Goal: Information Seeking & Learning: Learn about a topic

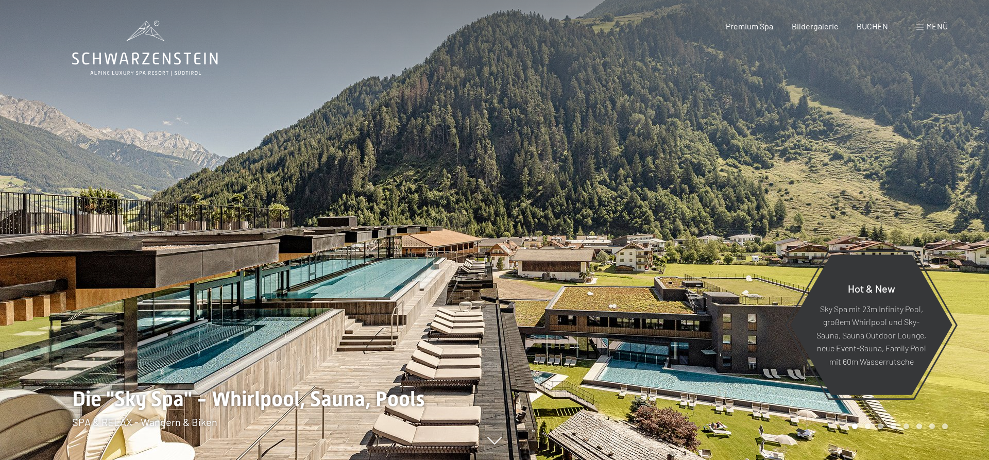
click at [936, 29] on span "Menü" at bounding box center [937, 26] width 22 height 10
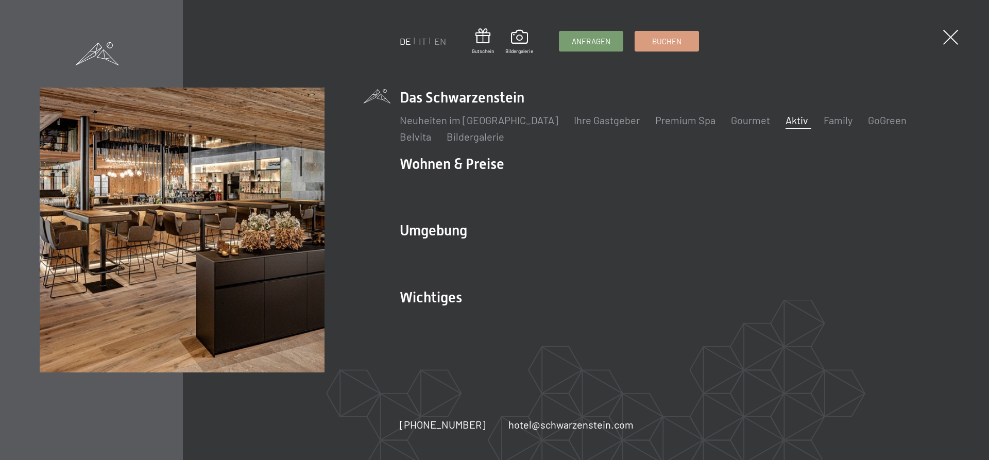
click at [785, 122] on link "Aktiv" at bounding box center [796, 120] width 23 height 12
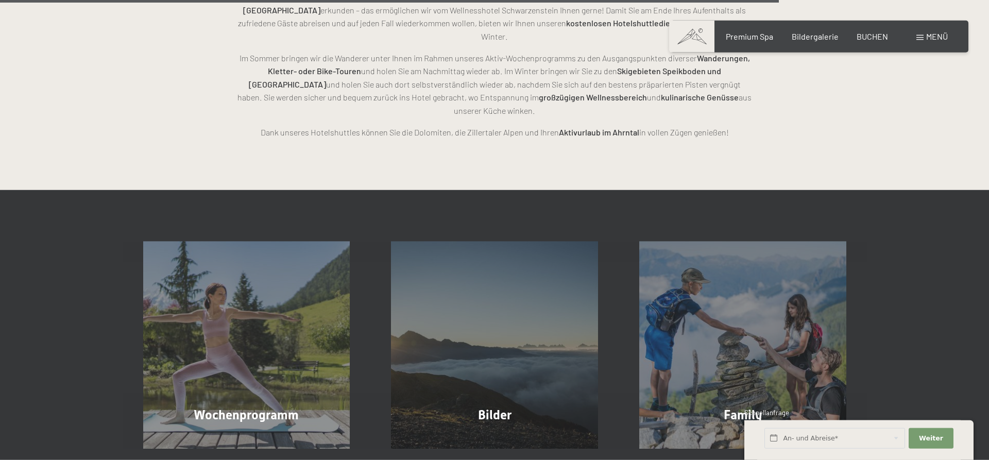
scroll to position [2574, 0]
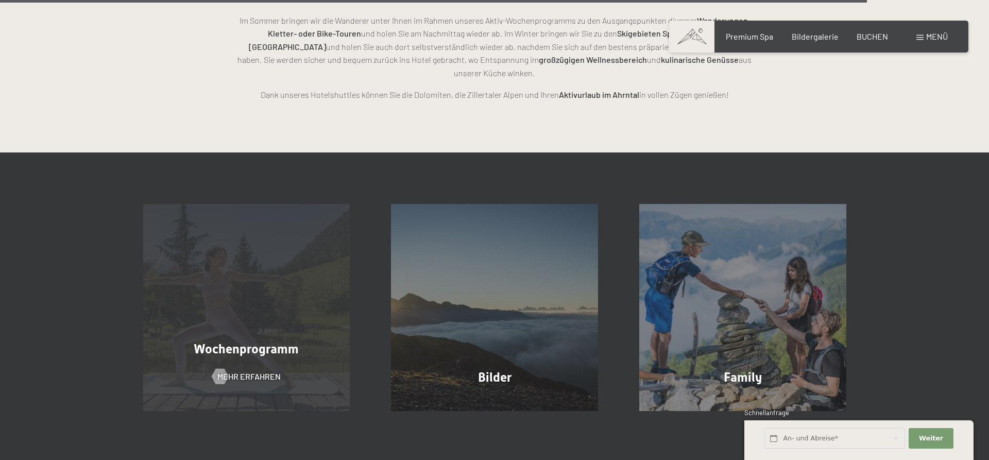
click at [200, 317] on div "Wochenprogramm Mehr erfahren" at bounding box center [247, 307] width 248 height 207
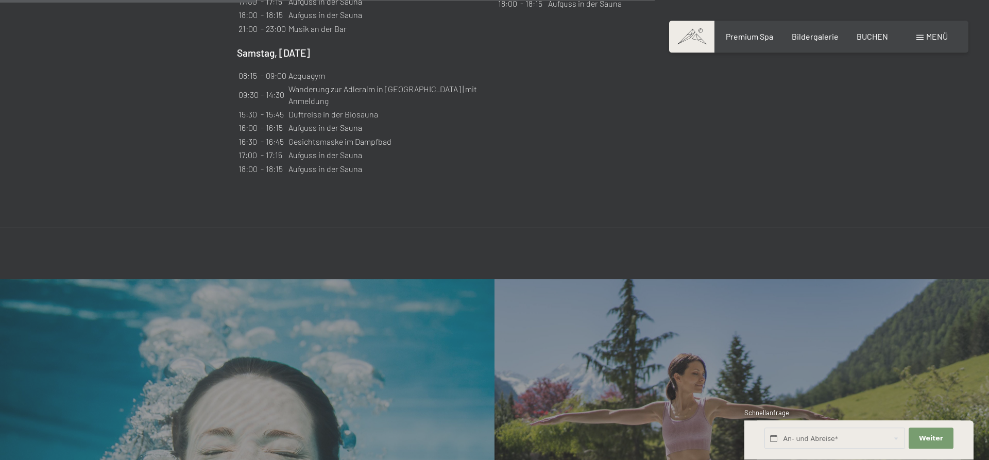
scroll to position [1366, 0]
